Goal: Task Accomplishment & Management: Complete application form

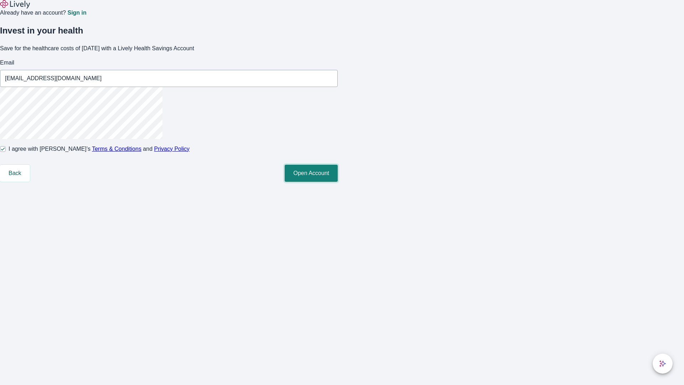
click at [338, 182] on button "Open Account" at bounding box center [311, 173] width 53 height 17
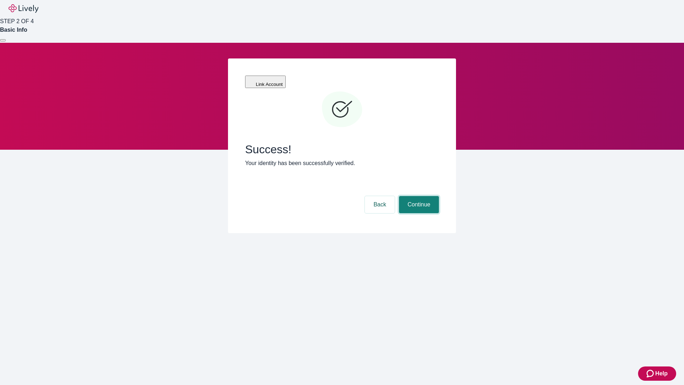
click at [418, 196] on button "Continue" at bounding box center [419, 204] width 40 height 17
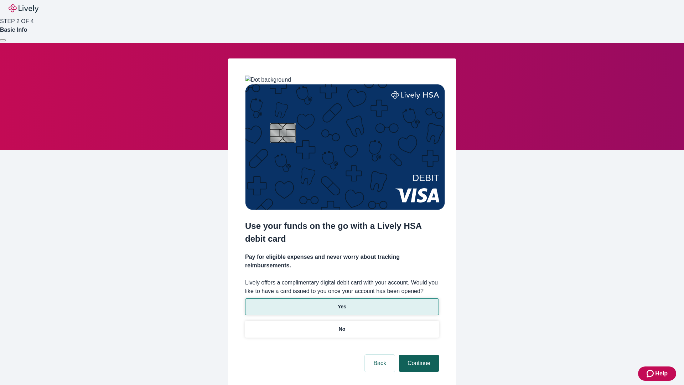
click at [342, 303] on p "Yes" at bounding box center [342, 306] width 9 height 7
click at [418, 355] on button "Continue" at bounding box center [419, 363] width 40 height 17
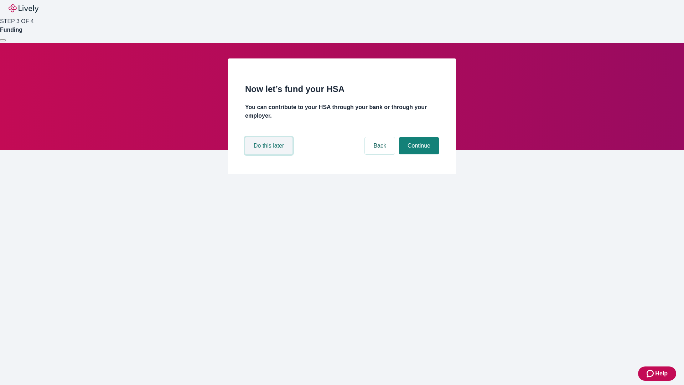
click at [270, 154] on button "Do this later" at bounding box center [268, 145] width 47 height 17
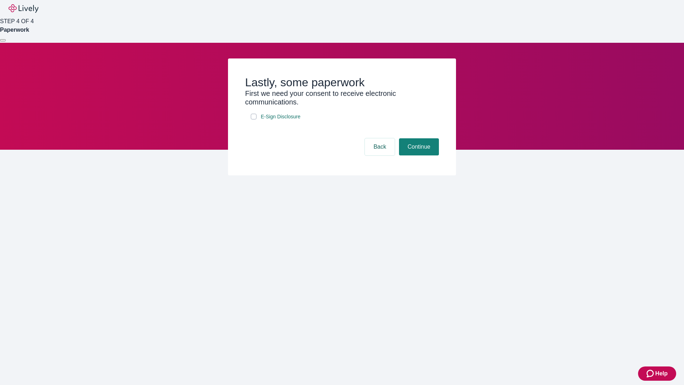
click at [254, 119] on input "E-Sign Disclosure" at bounding box center [254, 117] width 6 height 6
checkbox input "true"
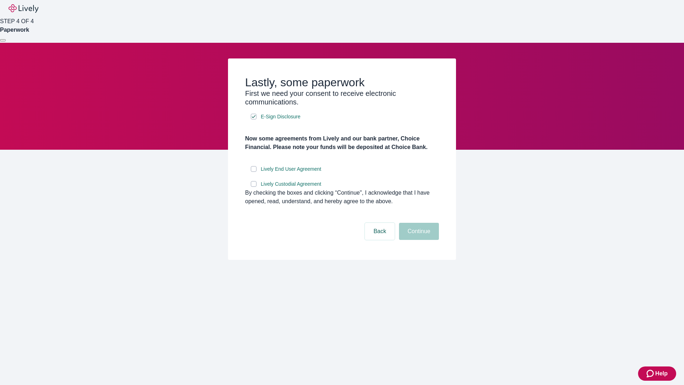
click at [254, 172] on input "Lively End User Agreement" at bounding box center [254, 169] width 6 height 6
checkbox input "true"
click at [254, 187] on input "Lively Custodial Agreement" at bounding box center [254, 184] width 6 height 6
checkbox input "true"
click at [418, 240] on button "Continue" at bounding box center [419, 231] width 40 height 17
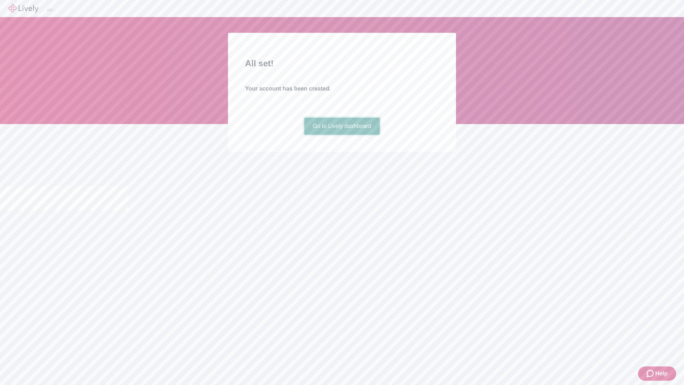
click at [342, 135] on link "Go to Lively dashboard" at bounding box center [342, 126] width 76 height 17
